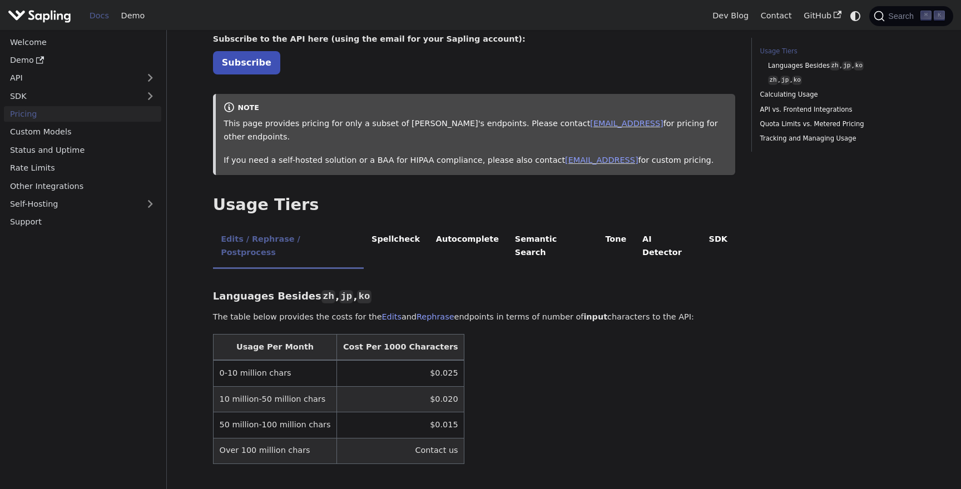
scroll to position [76, 0]
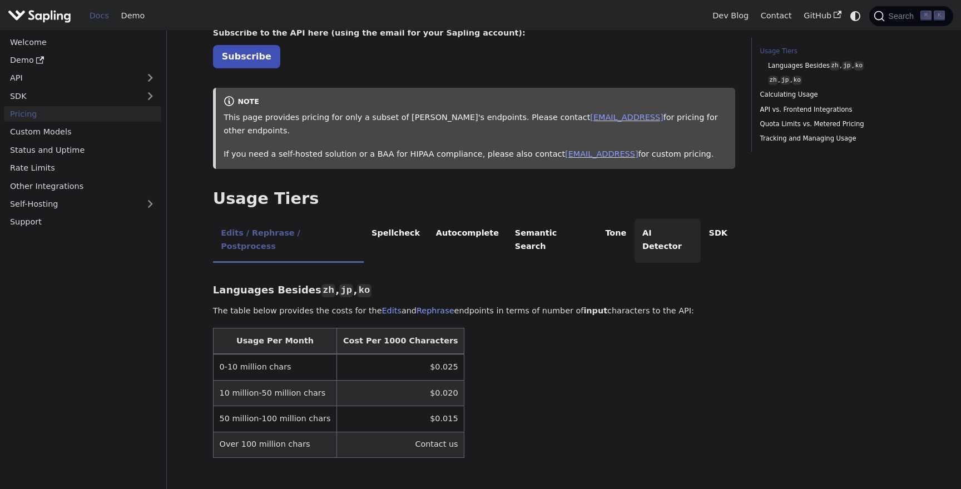
click at [634, 219] on li "AI Detector" at bounding box center [667, 241] width 67 height 44
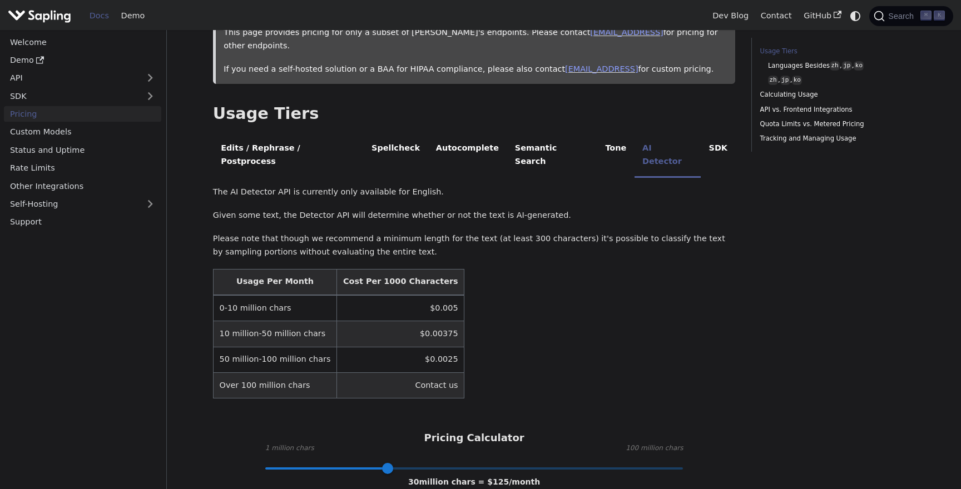
scroll to position [164, 0]
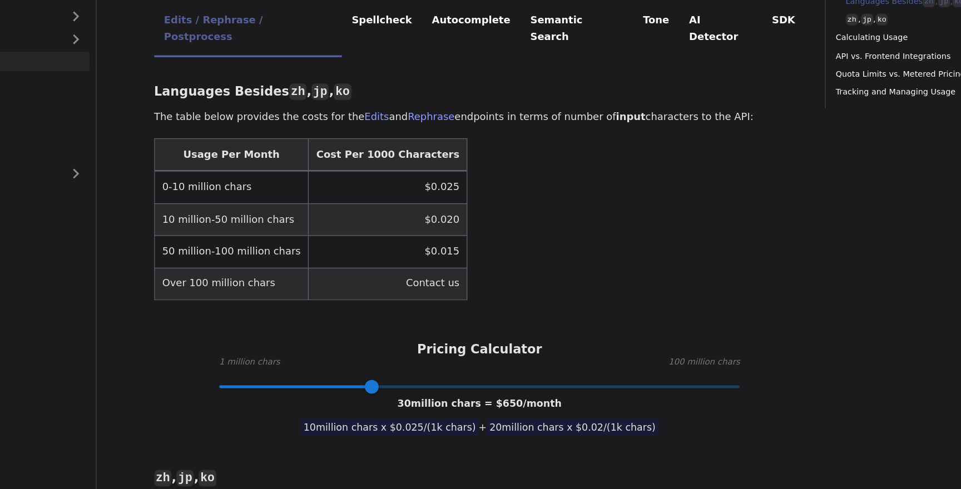
scroll to position [164, 0]
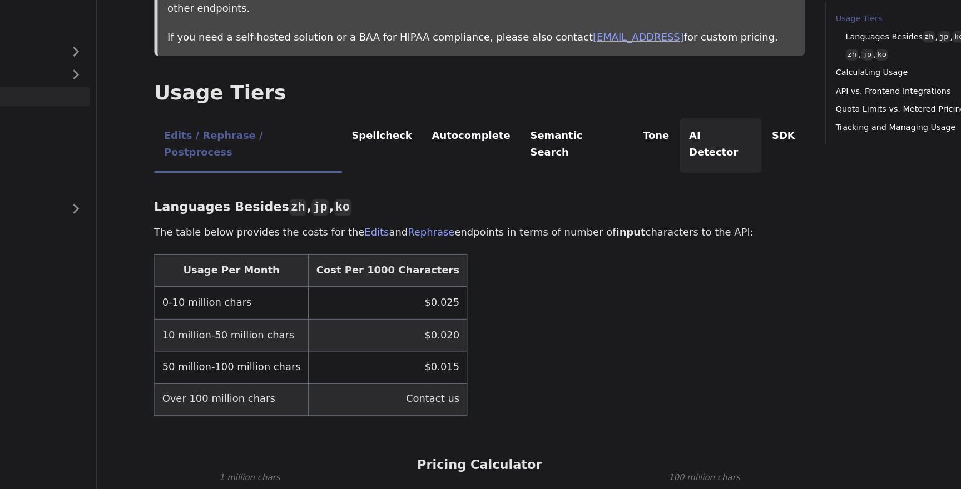
click at [644, 131] on li "AI Detector" at bounding box center [667, 153] width 67 height 44
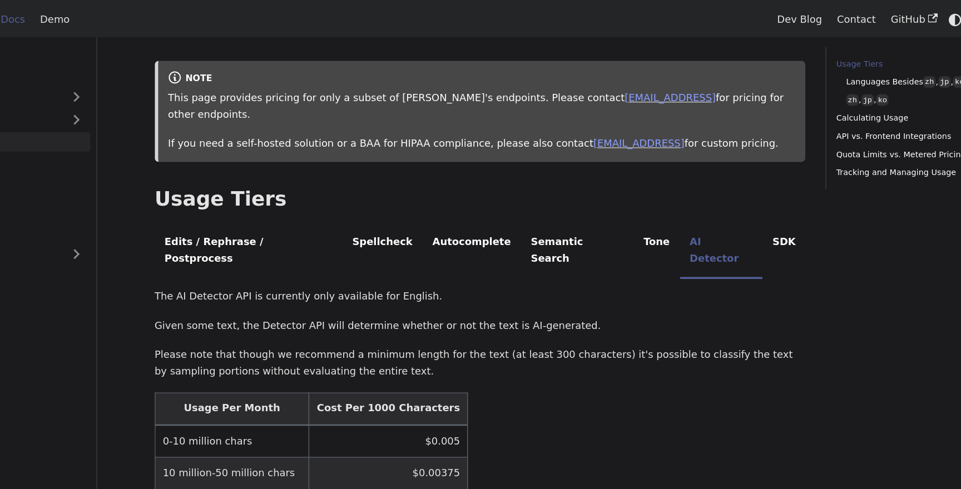
scroll to position [0, 0]
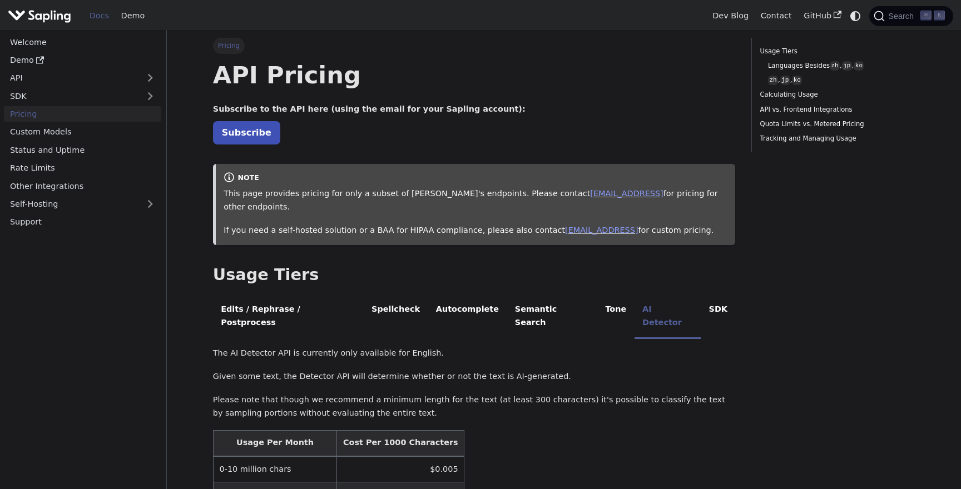
click at [27, 13] on img "Main" at bounding box center [39, 16] width 63 height 16
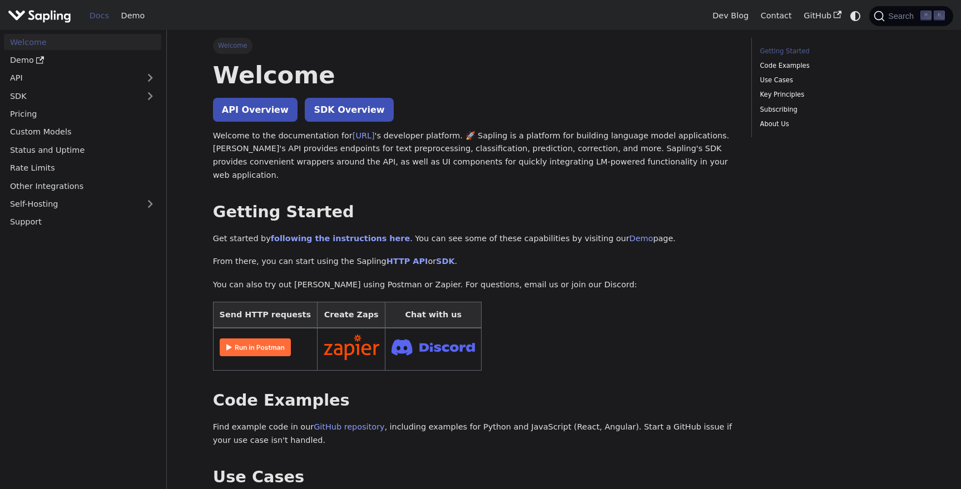
click at [24, 21] on img "Main" at bounding box center [39, 16] width 63 height 16
click at [242, 108] on link "API Overview" at bounding box center [255, 110] width 85 height 24
click at [32, 19] on img "Main" at bounding box center [39, 16] width 63 height 16
click at [52, 133] on link "Custom Models" at bounding box center [82, 132] width 157 height 16
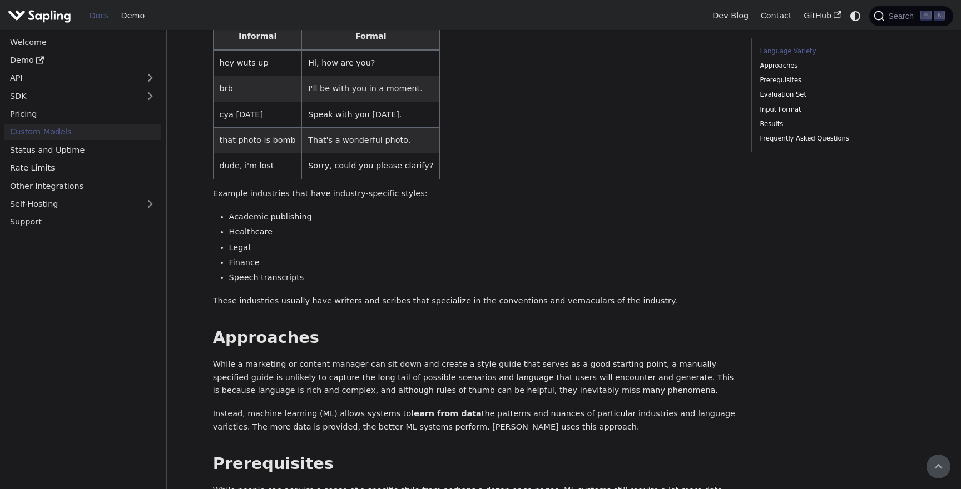
scroll to position [66, 0]
